Goal: Navigation & Orientation: Find specific page/section

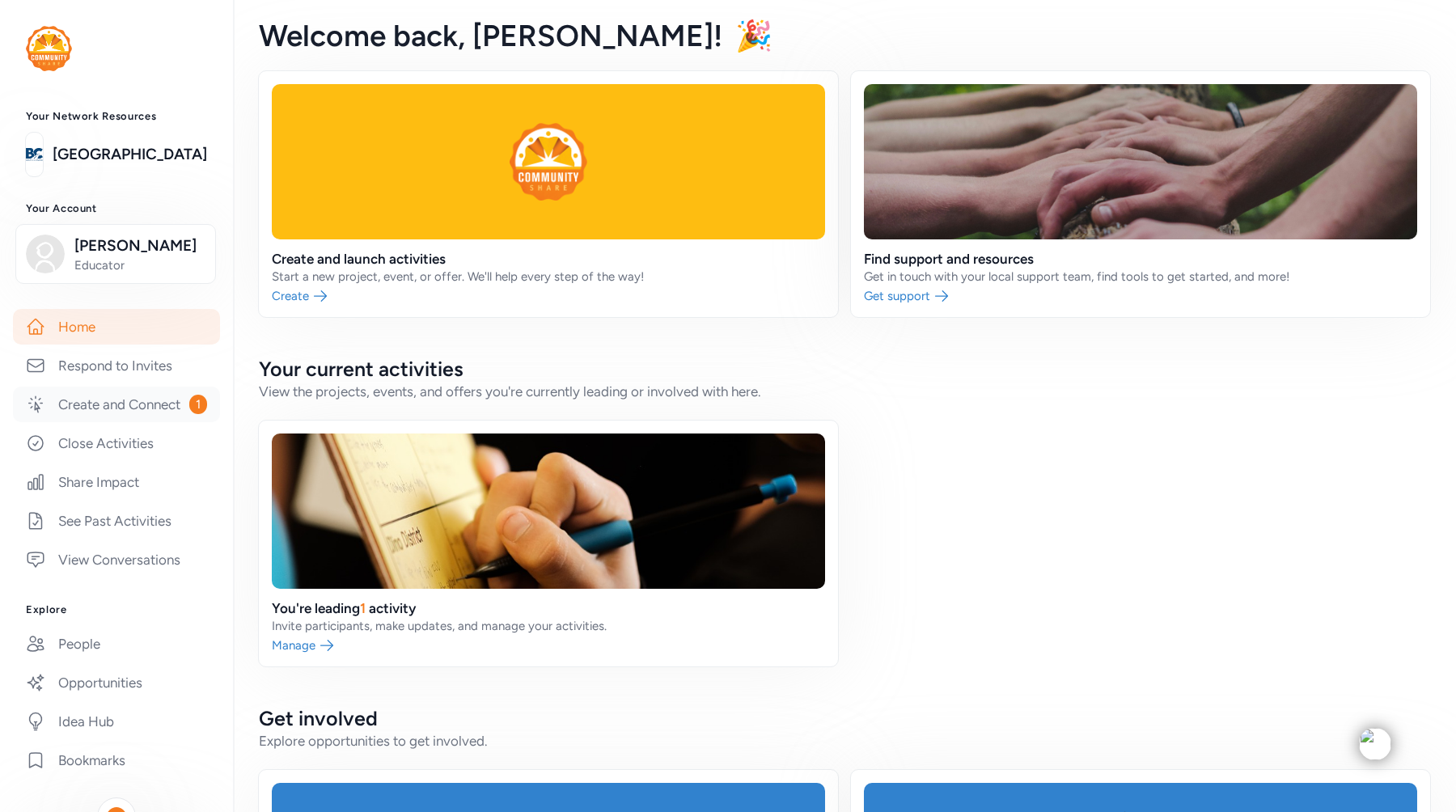
click at [136, 405] on link "Create and Connect 1" at bounding box center [117, 404] width 207 height 36
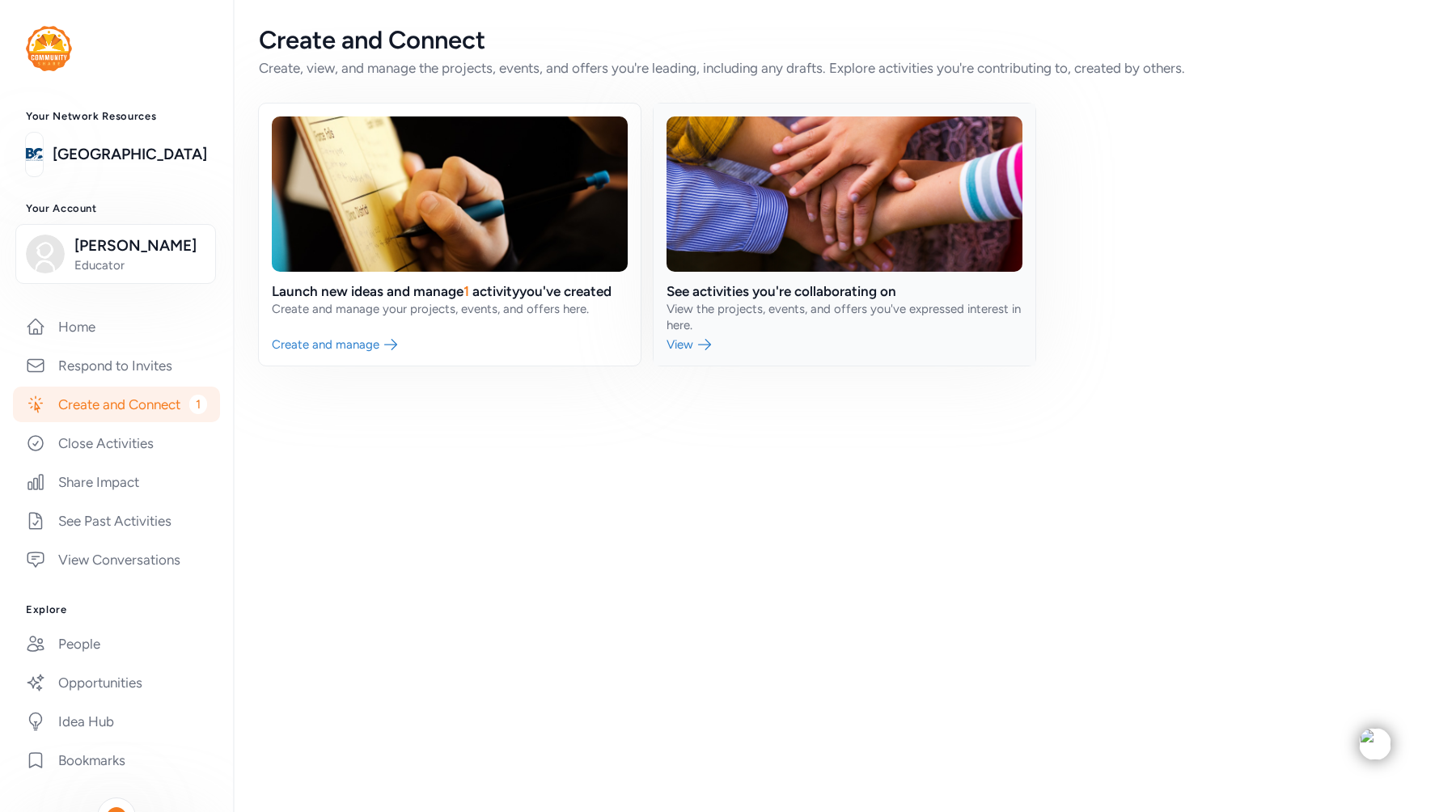
click at [703, 343] on link at bounding box center [845, 234] width 382 height 262
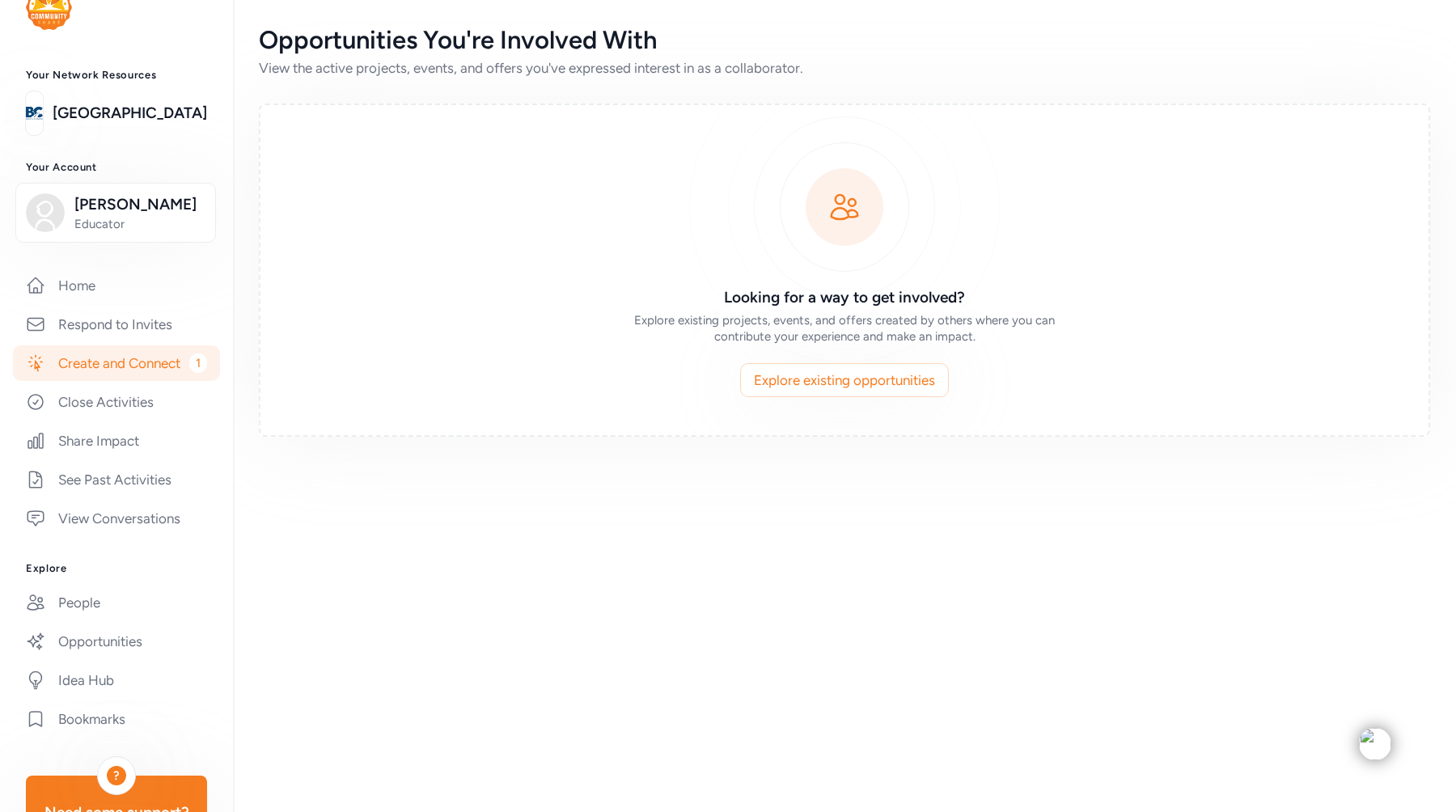
scroll to position [43, 0]
click at [85, 312] on link "Respond to Invites" at bounding box center [117, 322] width 207 height 36
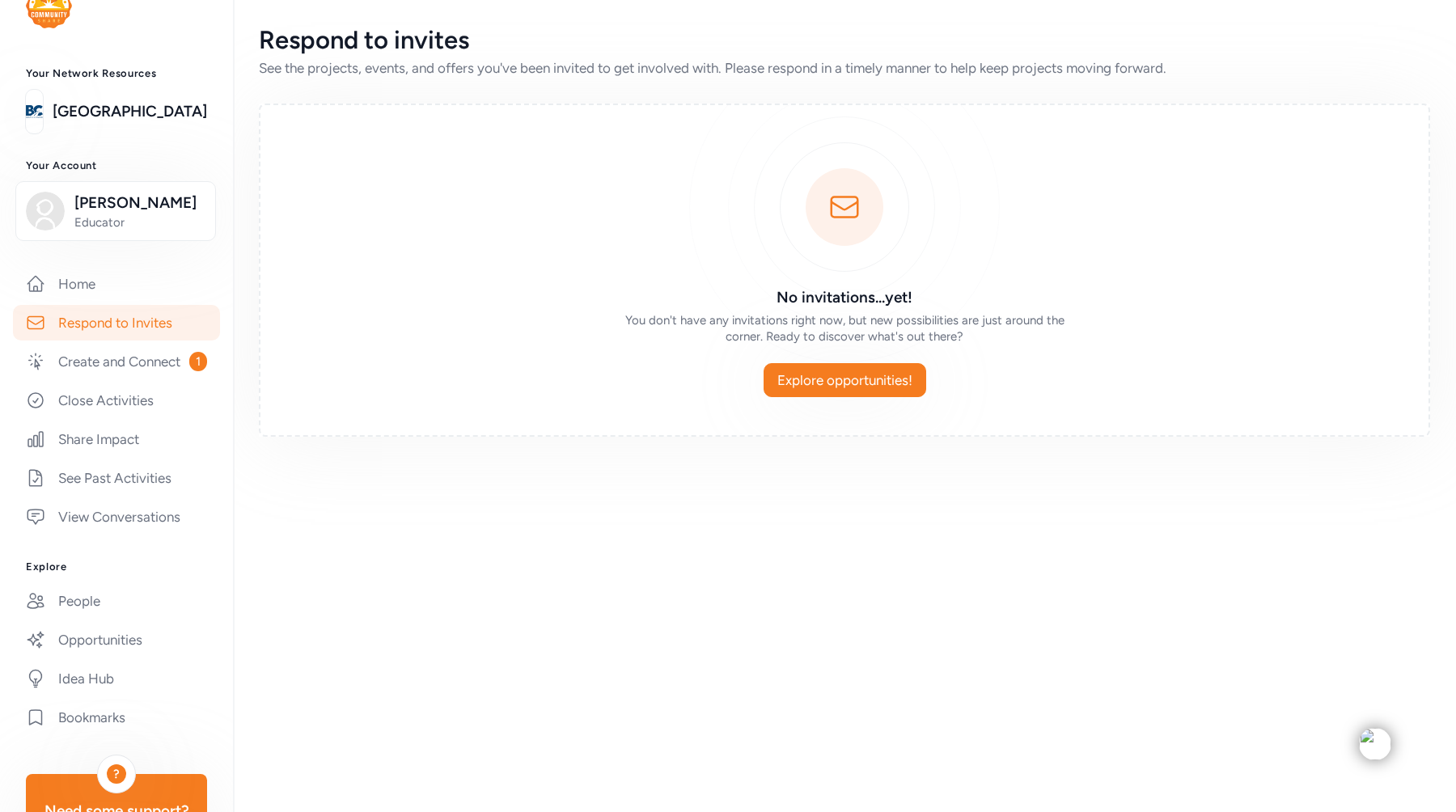
click at [88, 322] on link "Respond to Invites" at bounding box center [117, 322] width 207 height 36
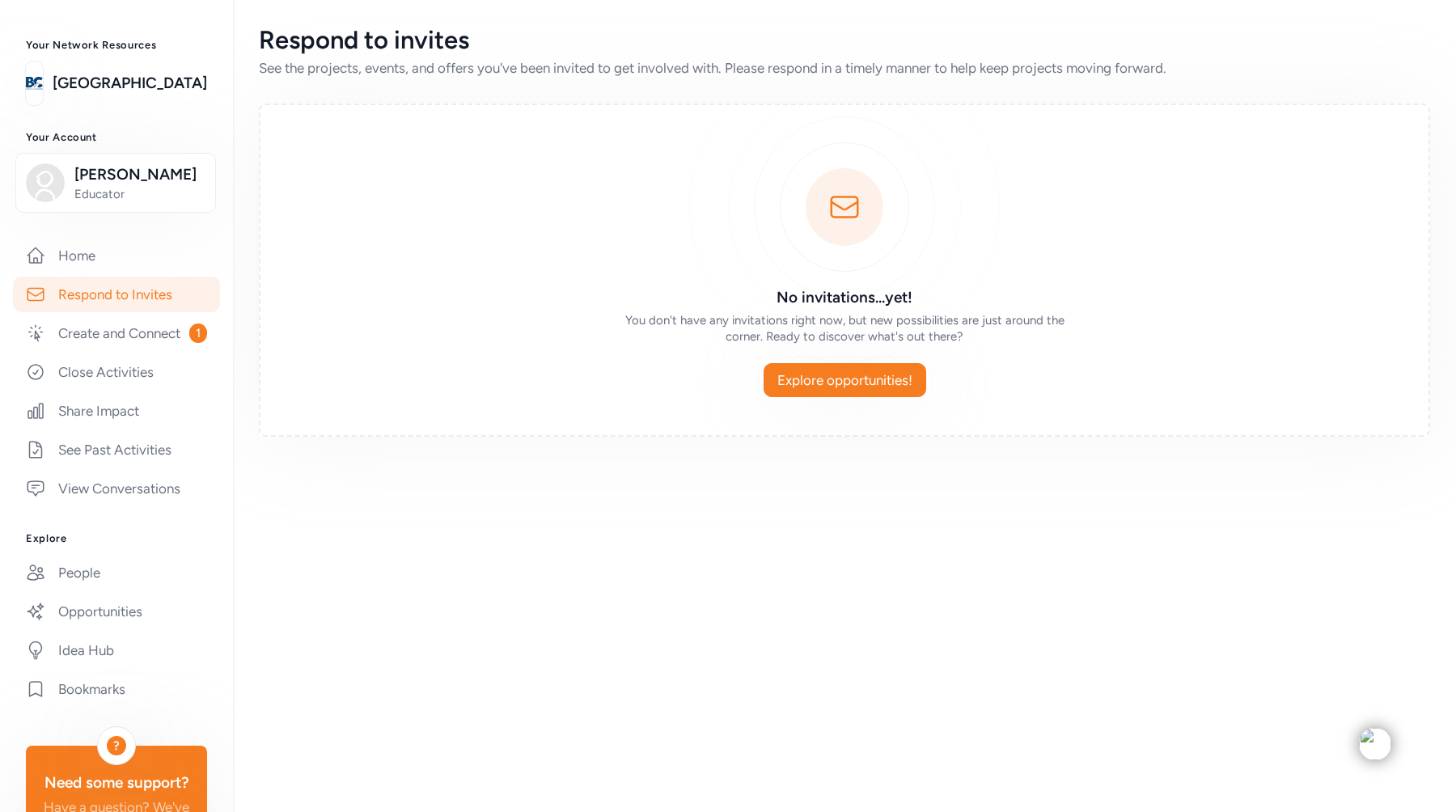
scroll to position [65, 0]
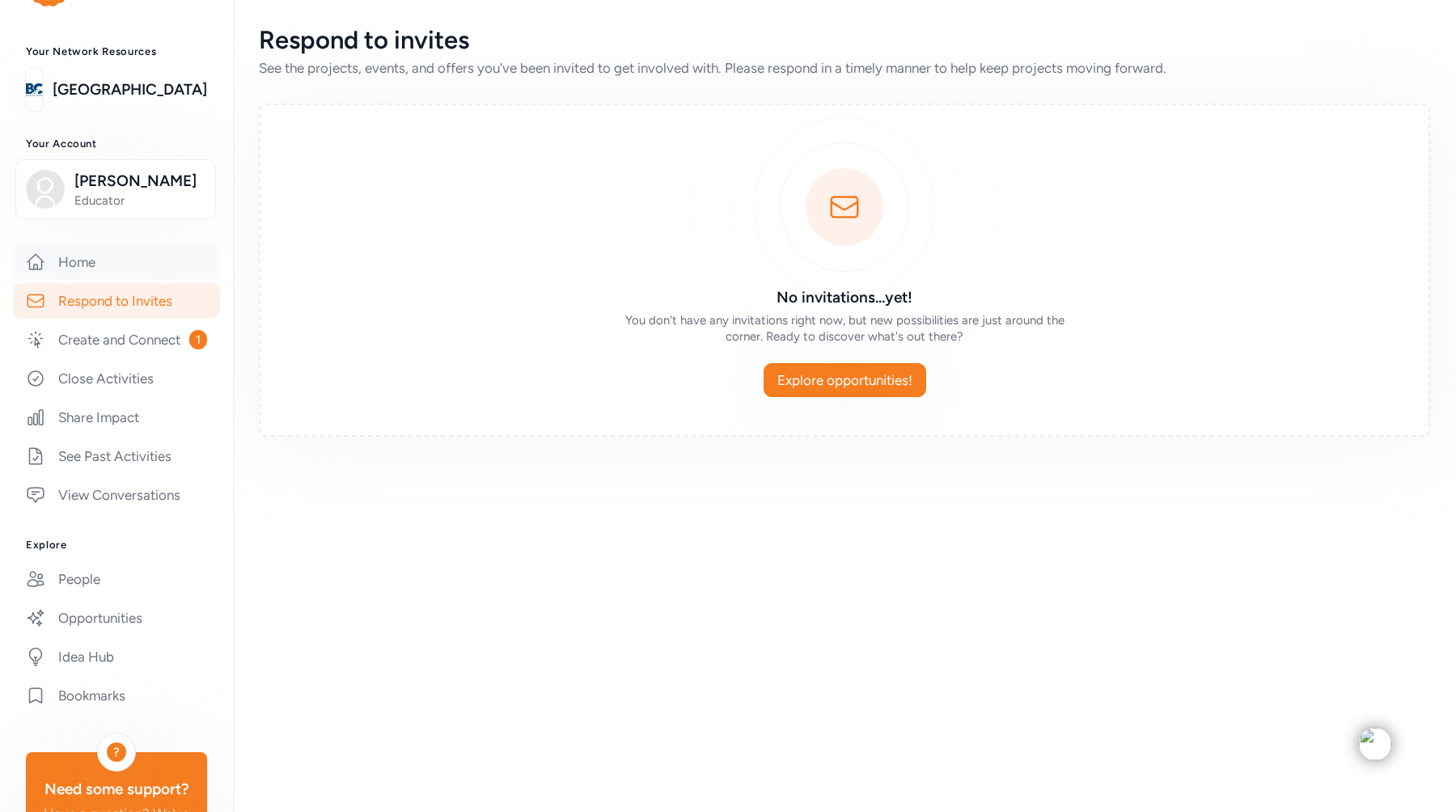
click at [131, 269] on link "Home" at bounding box center [117, 262] width 207 height 36
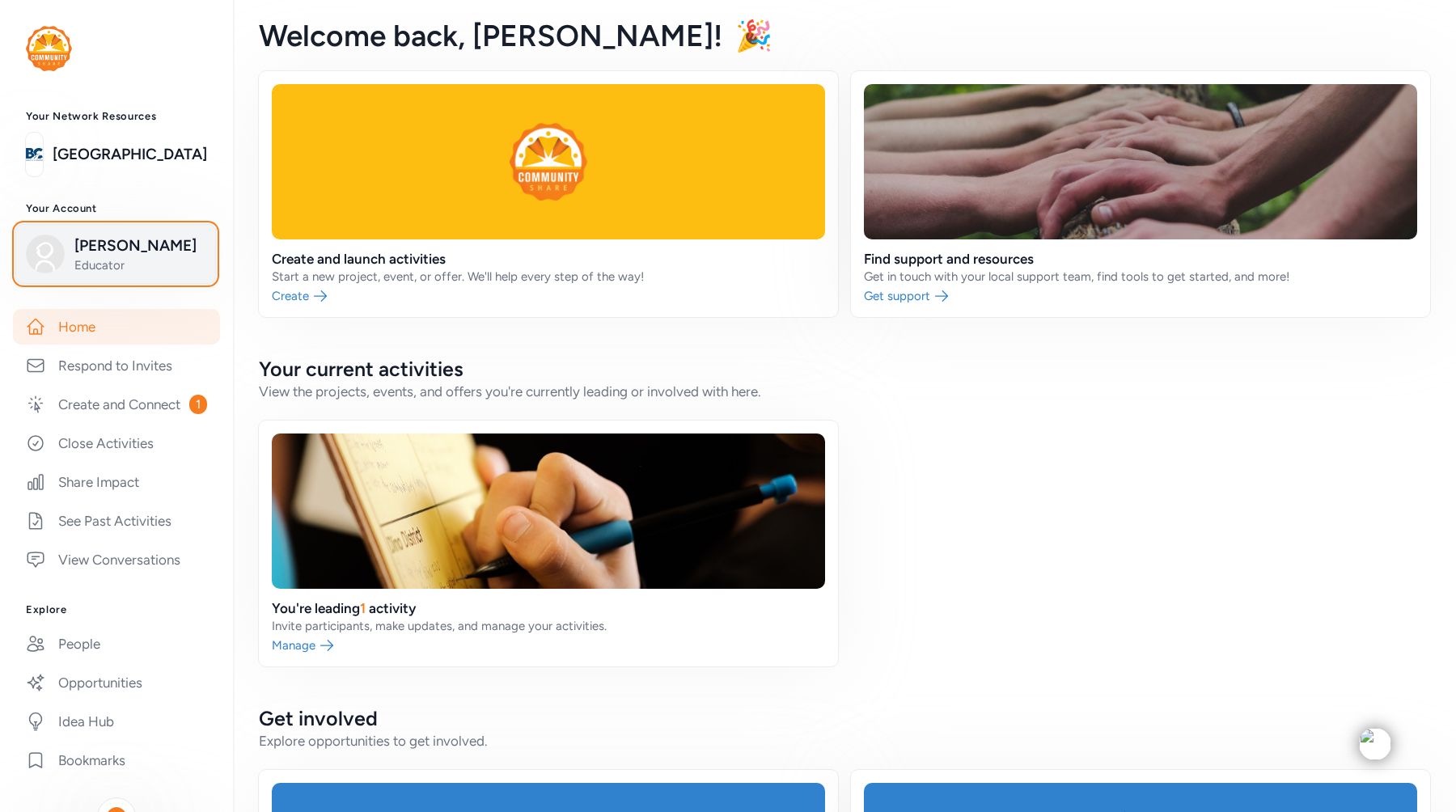
click at [92, 255] on span "[PERSON_NAME]" at bounding box center [140, 246] width 131 height 23
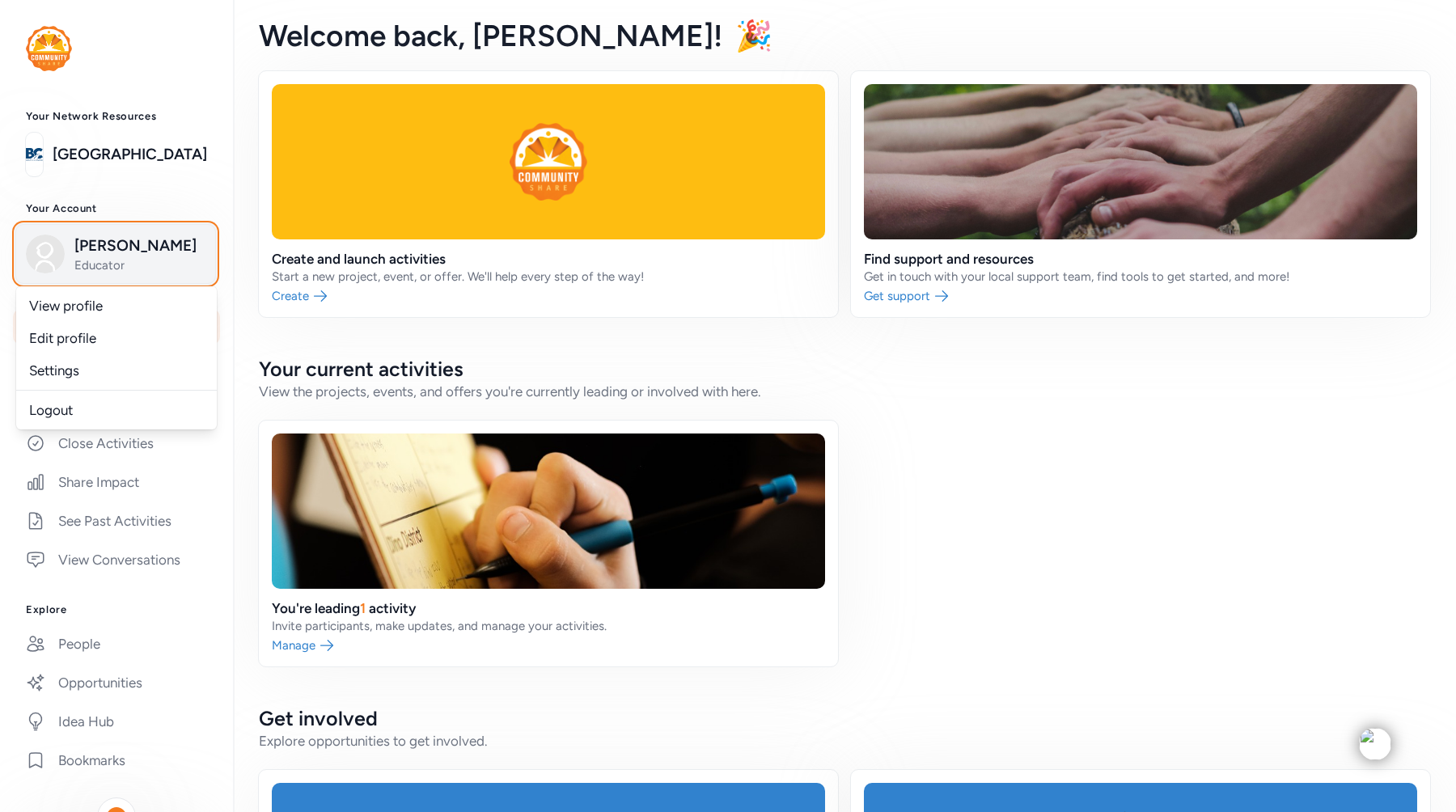
click at [92, 255] on span "[PERSON_NAME]" at bounding box center [140, 246] width 131 height 23
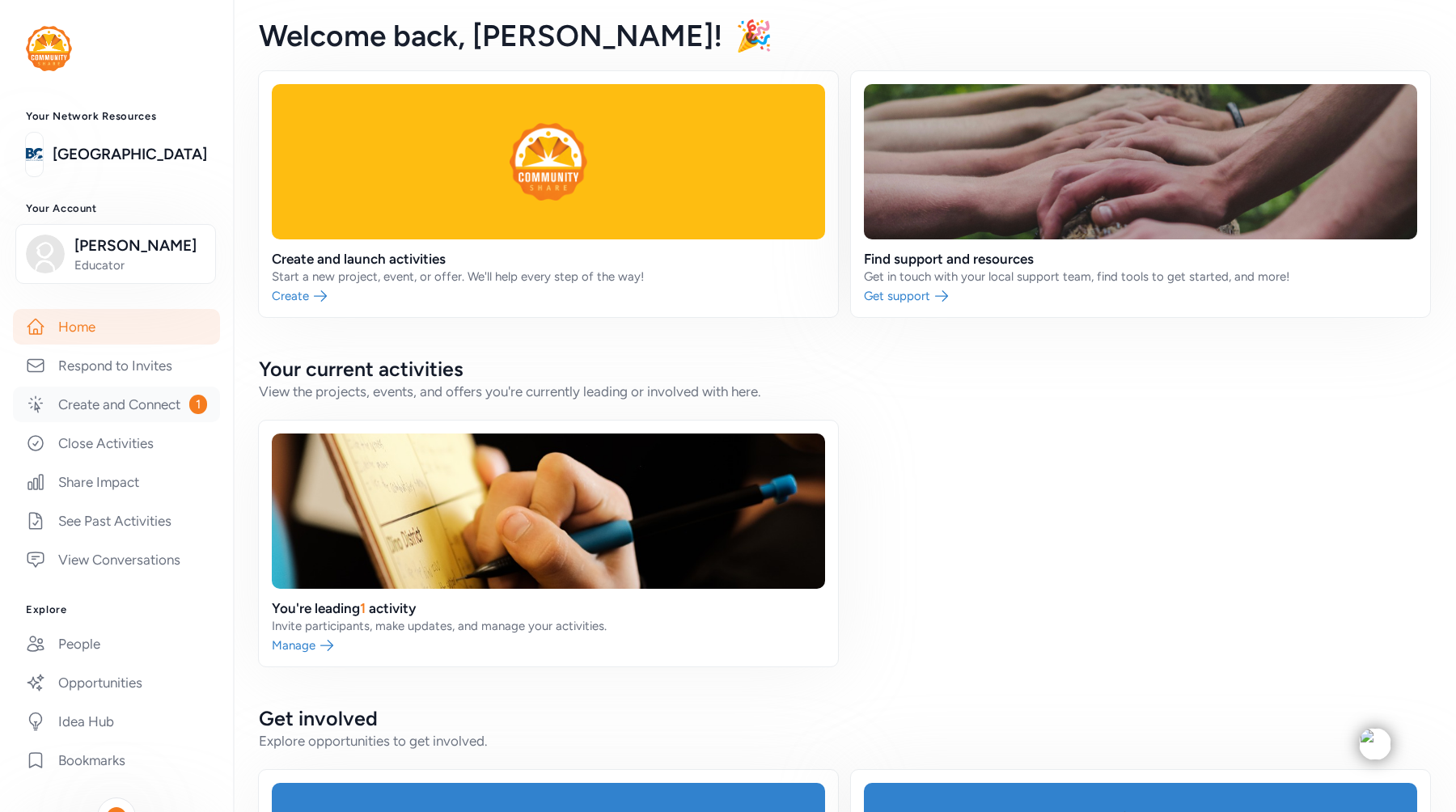
click at [91, 407] on link "Create and Connect 1" at bounding box center [117, 404] width 207 height 36
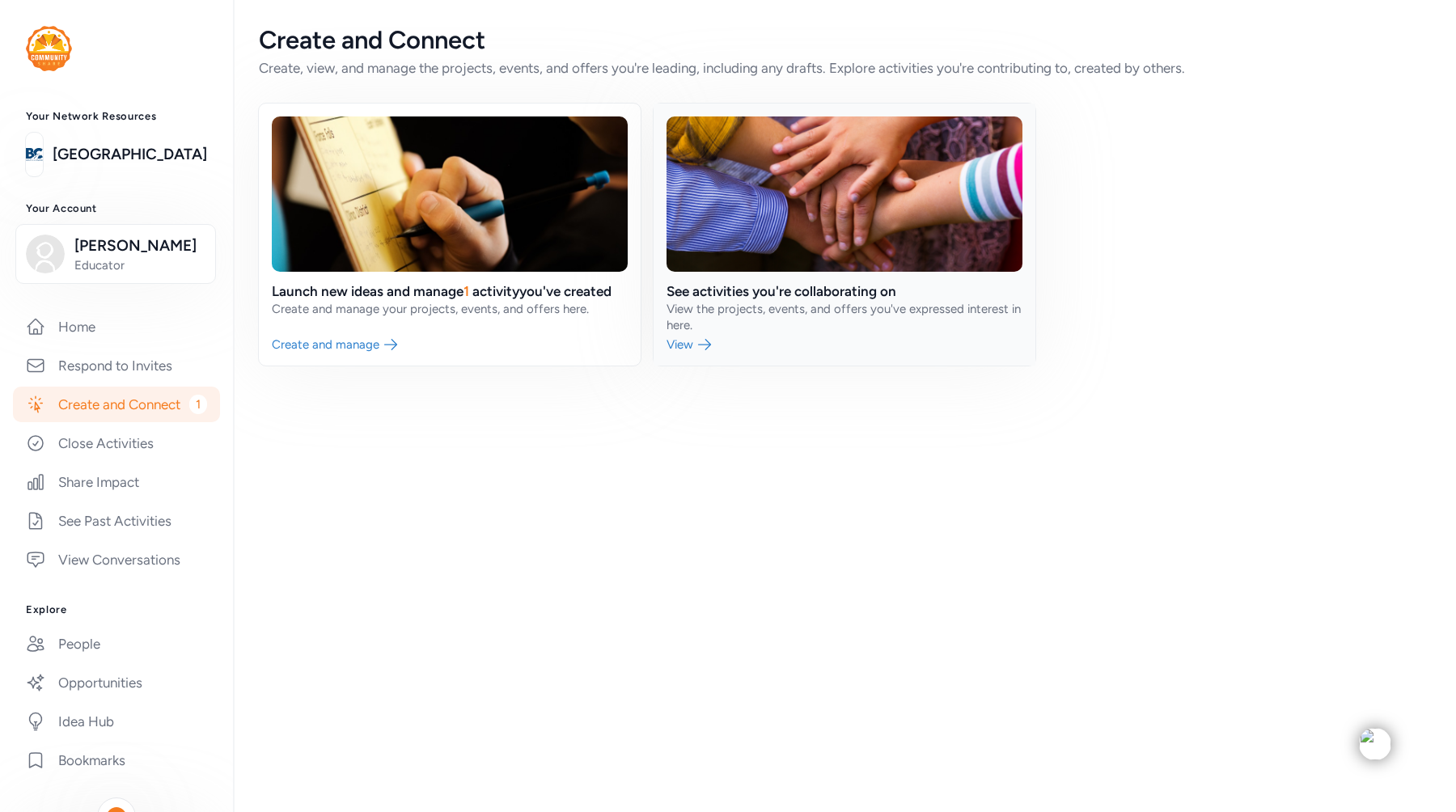
click at [702, 343] on link at bounding box center [845, 234] width 382 height 262
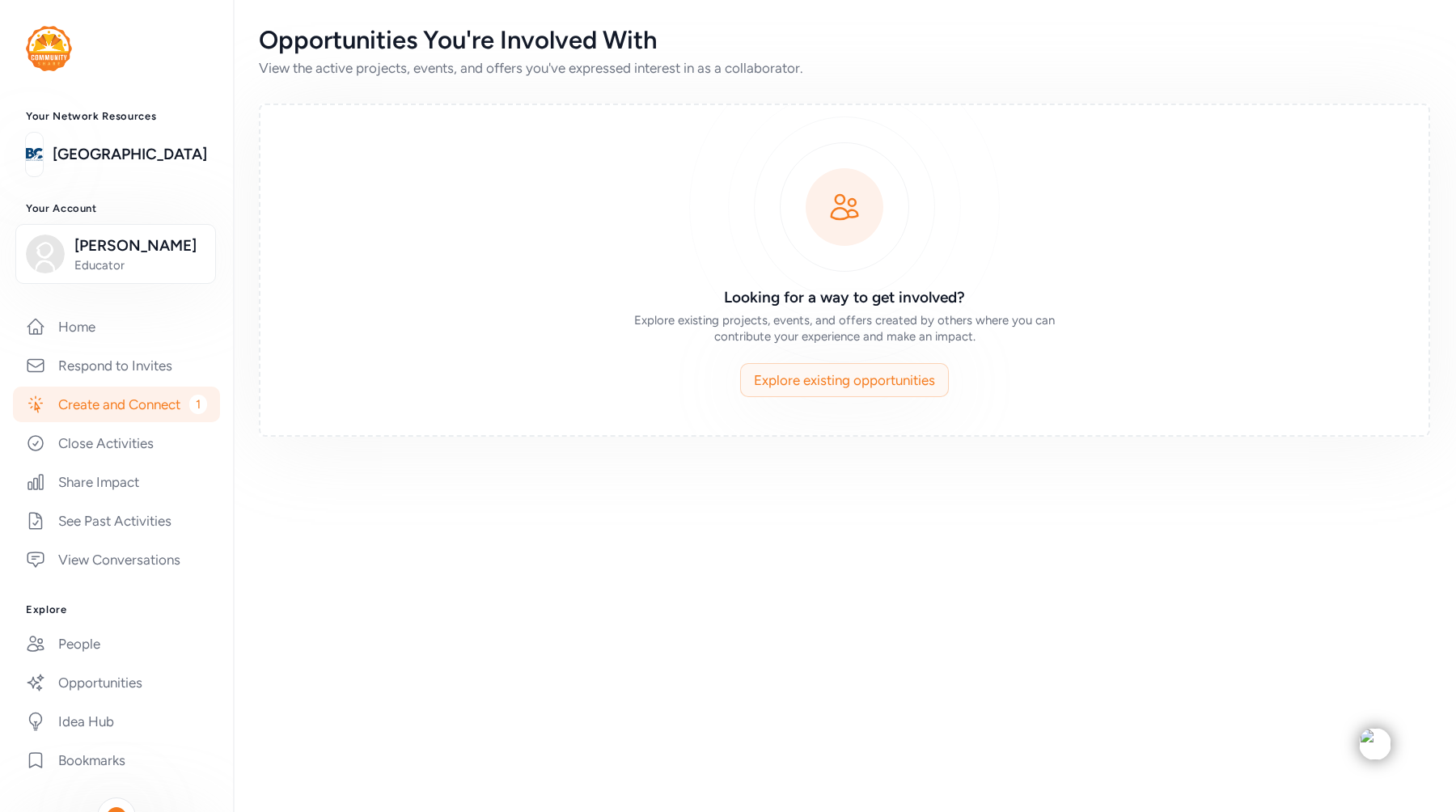
click at [776, 378] on span "Explore existing opportunities" at bounding box center [845, 380] width 181 height 19
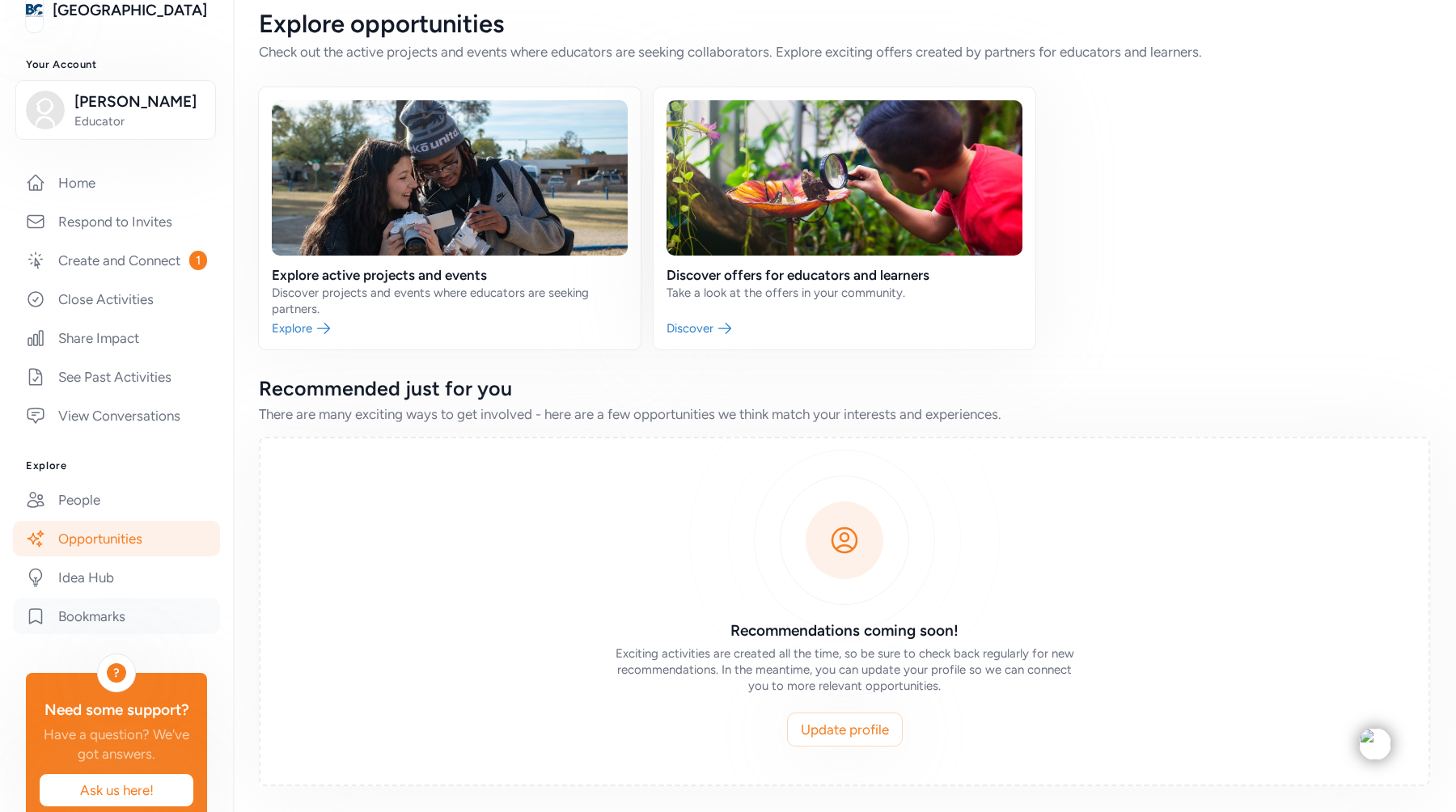
scroll to position [141, 0]
